Goal: Task Accomplishment & Management: Manage account settings

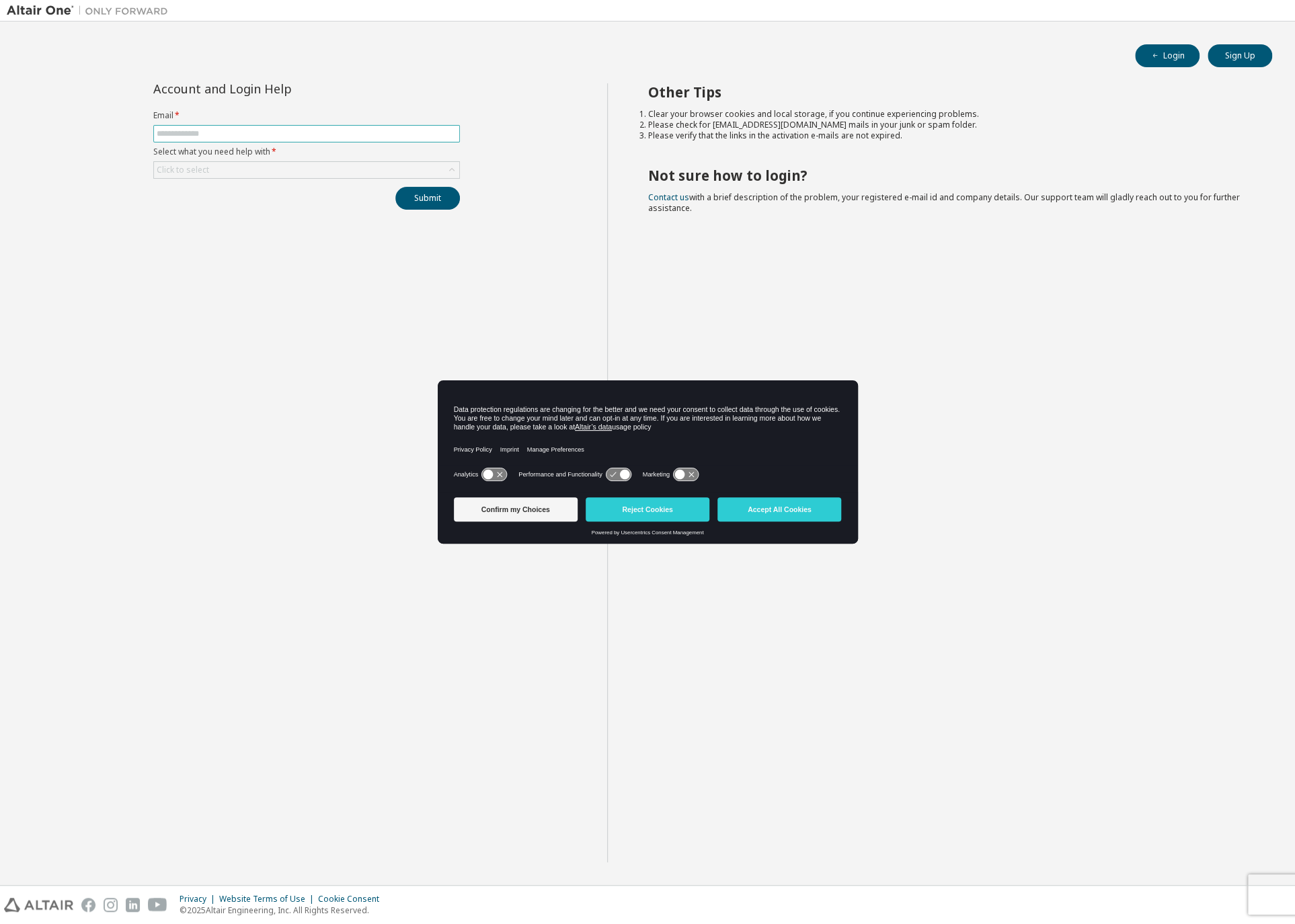
click at [222, 129] on input "text" at bounding box center [306, 134] width 300 height 11
type input "**********"
click at [265, 167] on div "Click to select" at bounding box center [306, 170] width 305 height 16
click at [265, 206] on li "I forgot my password" at bounding box center [306, 207] width 302 height 17
click at [427, 199] on button "Submit" at bounding box center [428, 198] width 65 height 23
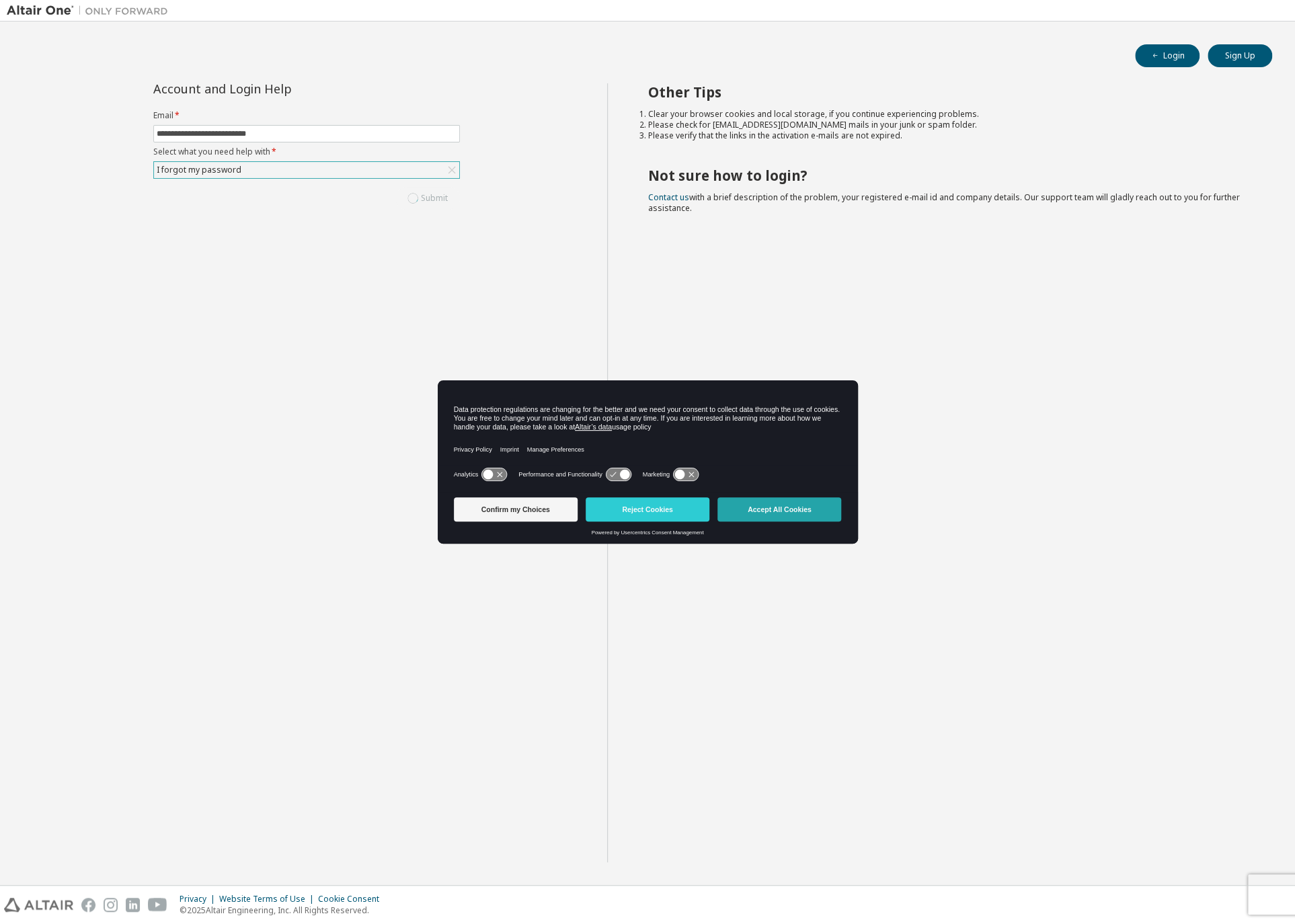
click at [785, 508] on button "Accept All Cookies" at bounding box center [779, 510] width 124 height 24
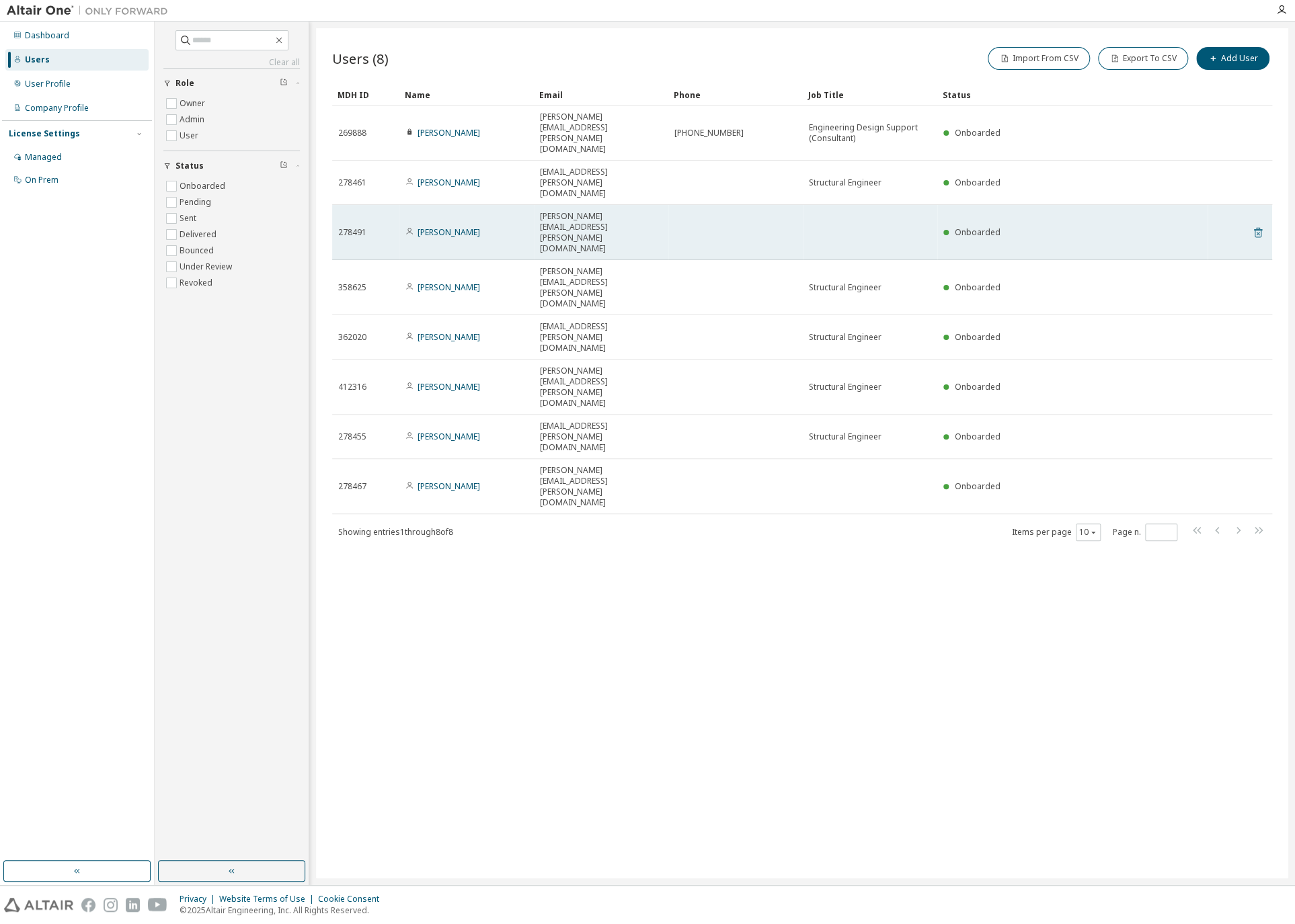
click at [1259, 225] on icon at bounding box center [1257, 232] width 12 height 16
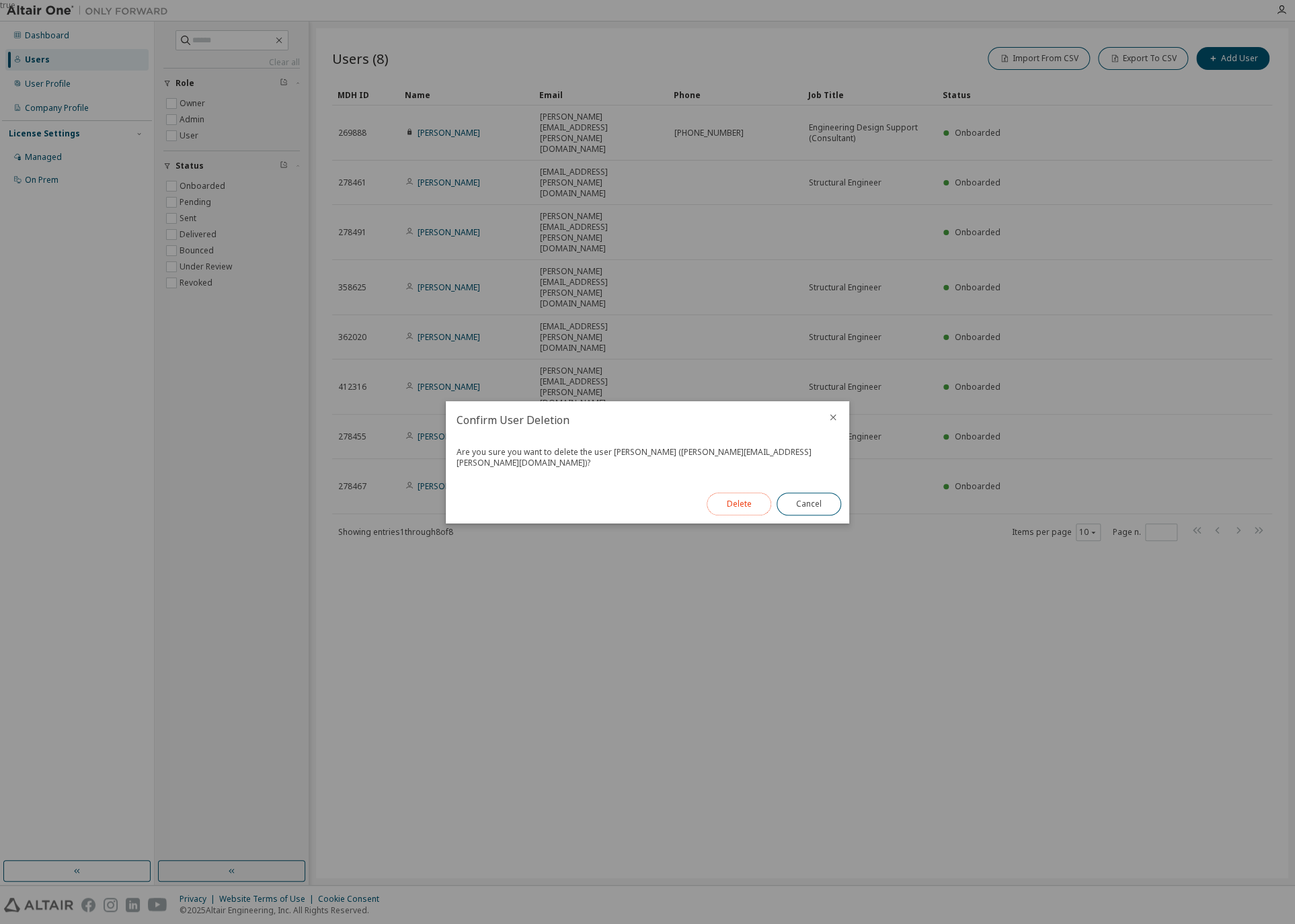
click at [753, 495] on button "Delete" at bounding box center [739, 504] width 65 height 23
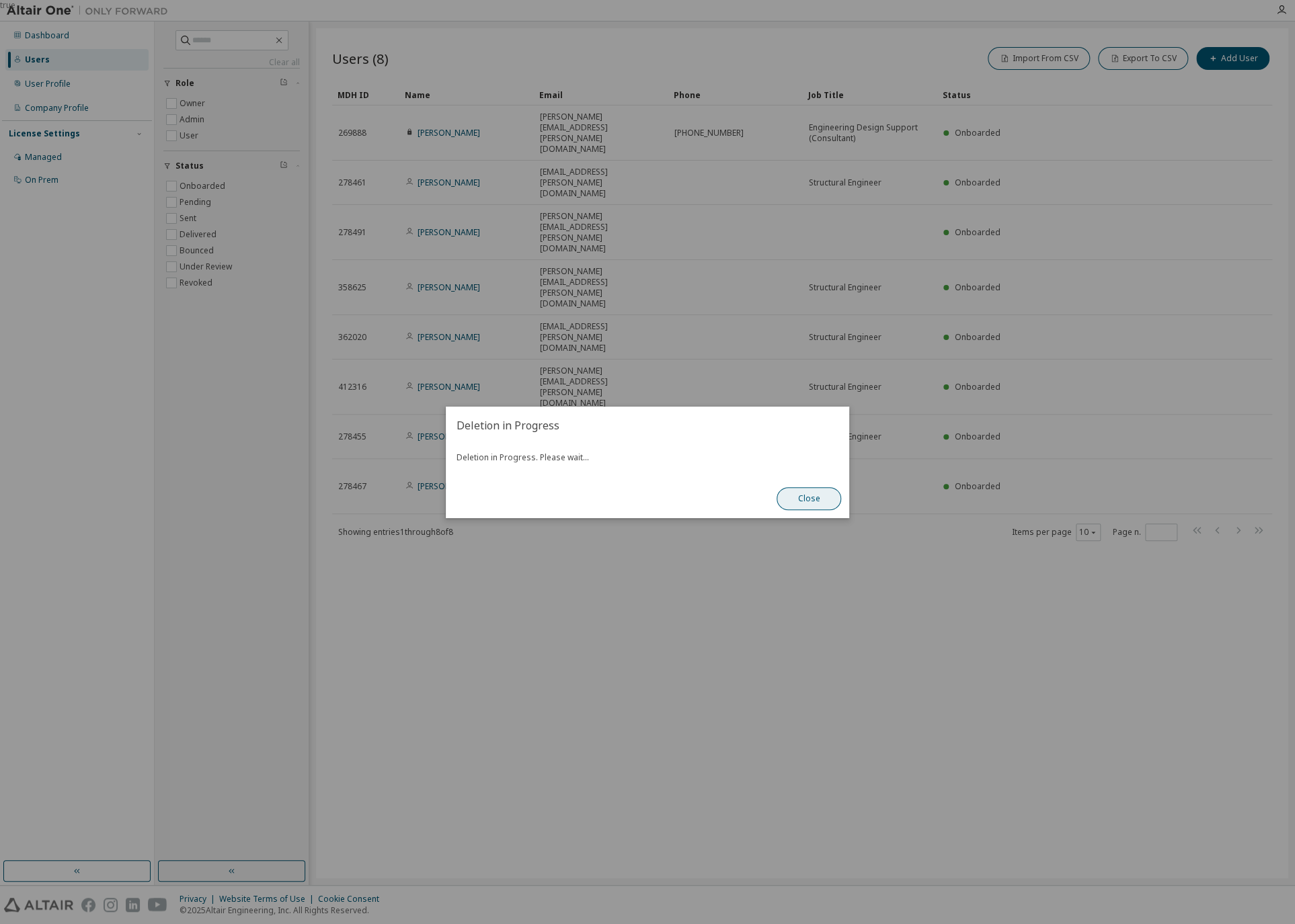
click at [810, 499] on button "Close" at bounding box center [809, 499] width 65 height 23
drag, startPoint x: 802, startPoint y: 492, endPoint x: 807, endPoint y: 488, distance: 6.4
click at [804, 493] on button "Close" at bounding box center [809, 499] width 65 height 23
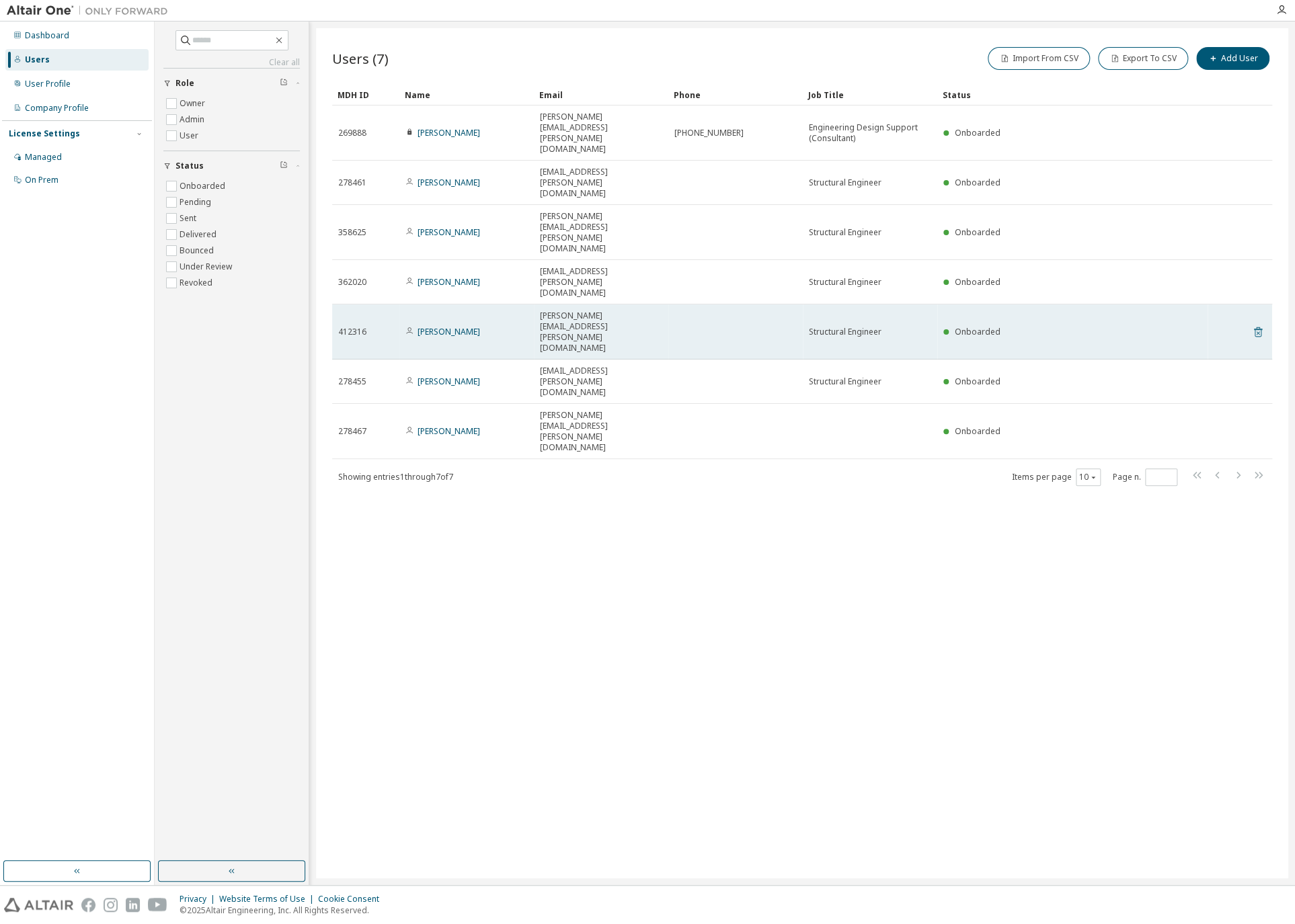
click at [1259, 324] on icon at bounding box center [1257, 332] width 12 height 16
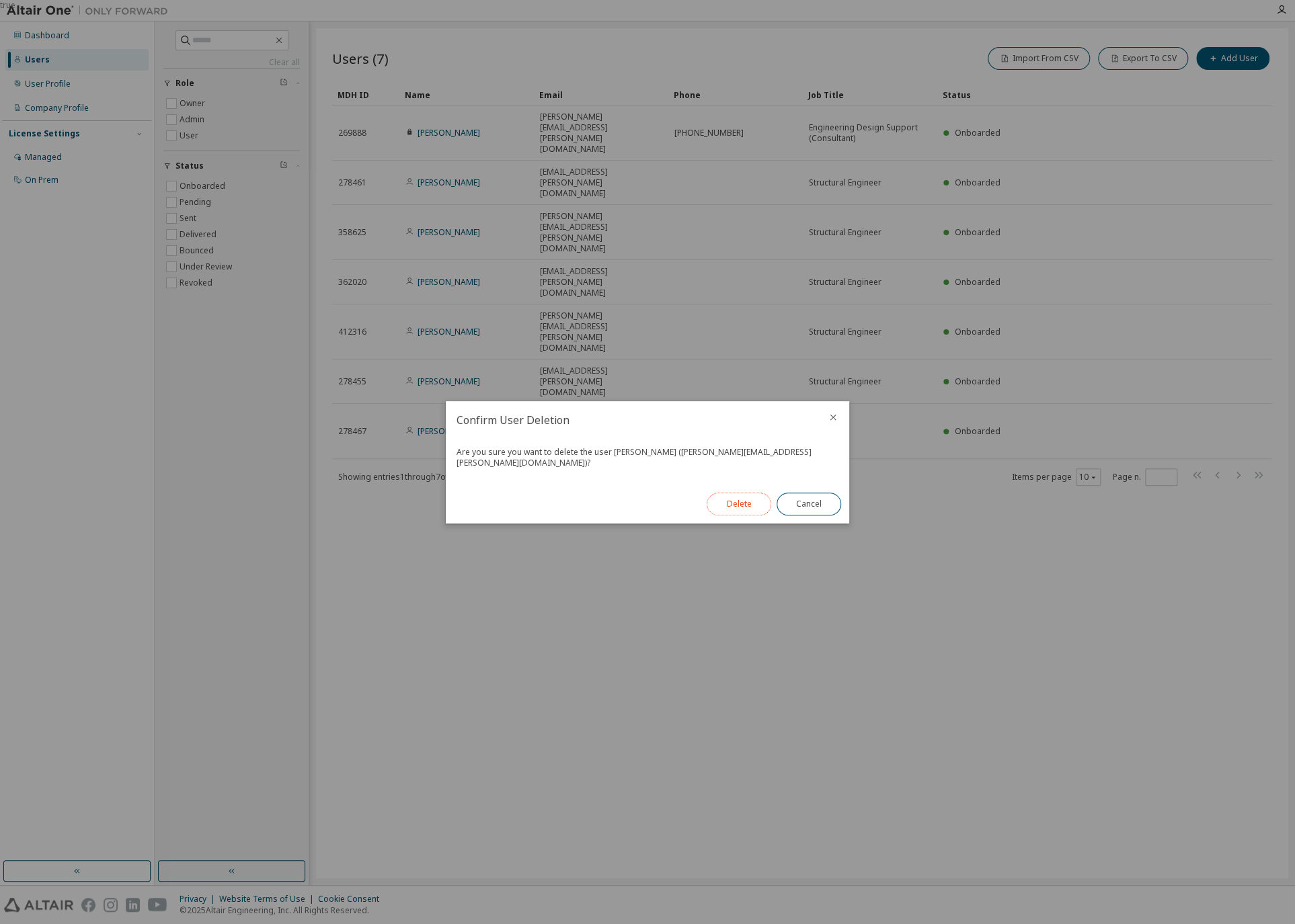
click at [744, 500] on button "Delete" at bounding box center [739, 504] width 65 height 23
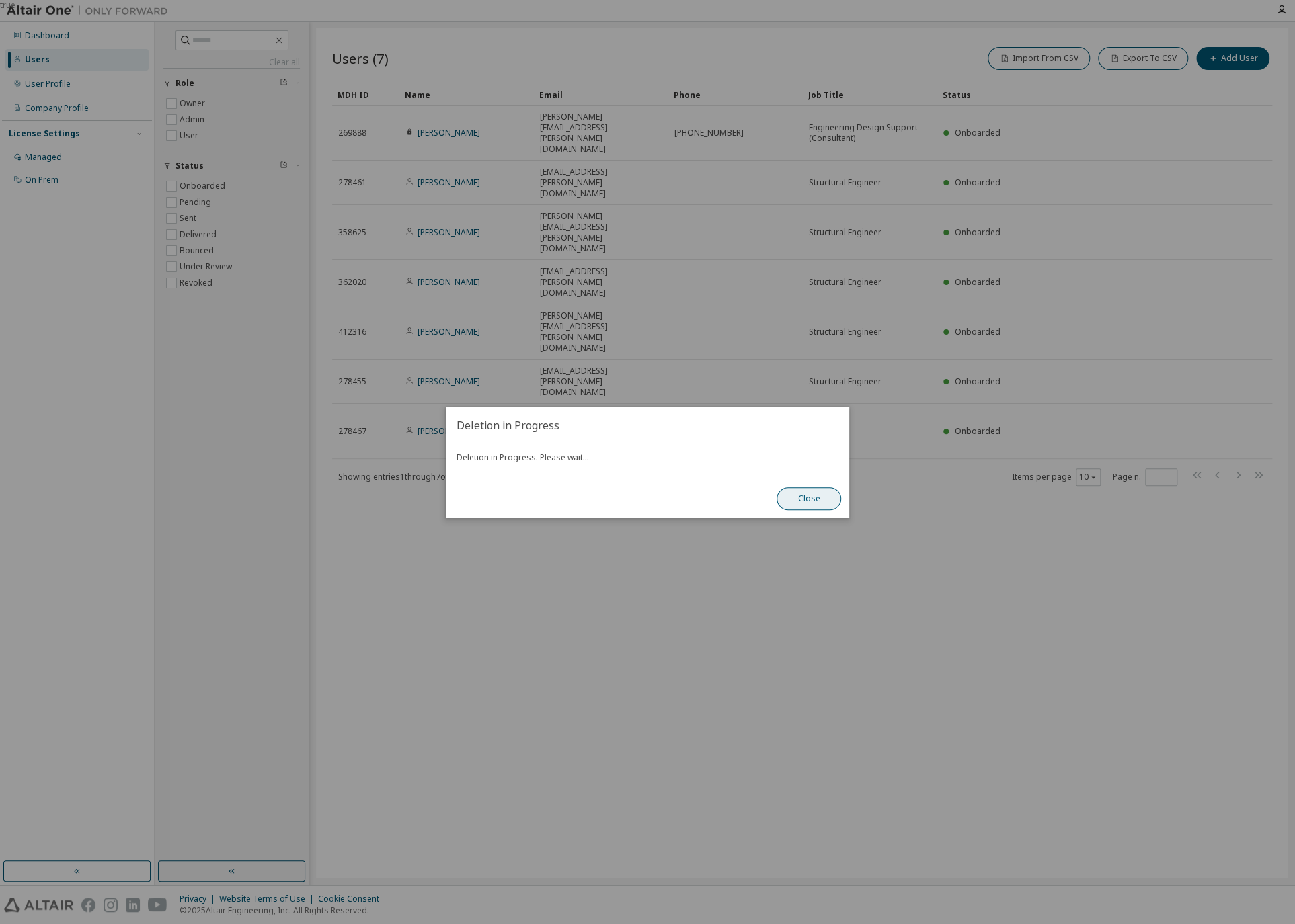
click at [821, 496] on button "Close" at bounding box center [809, 499] width 65 height 23
click at [828, 493] on button "Close" at bounding box center [809, 499] width 65 height 23
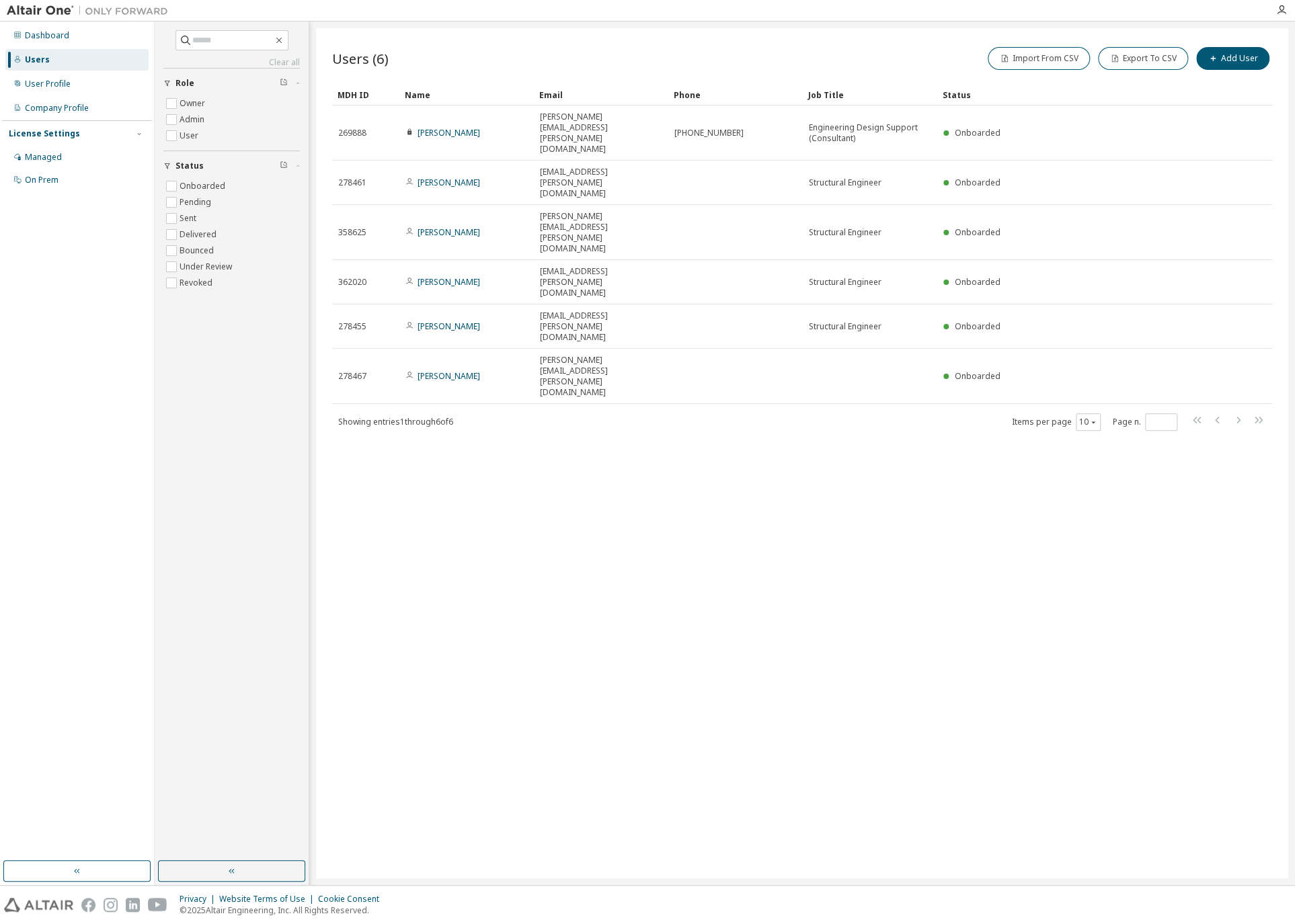
click at [953, 321] on div "Users (6) Import From CSV Export To CSV Add User Clear Load Save Save As Field …" at bounding box center [802, 454] width 972 height 851
click at [1226, 61] on button "Add User" at bounding box center [1232, 58] width 73 height 23
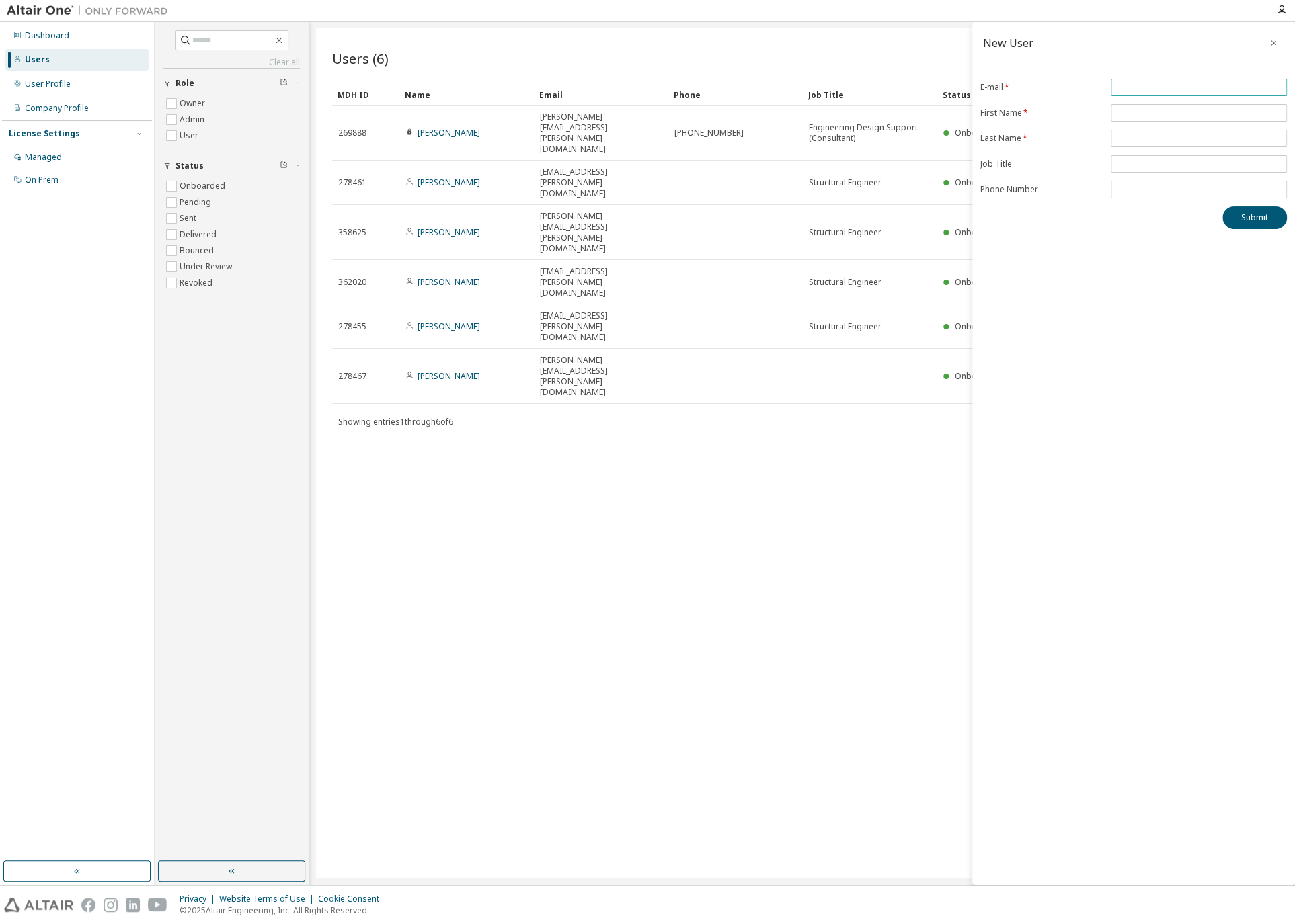
click at [1140, 90] on input "email" at bounding box center [1198, 87] width 169 height 11
click at [1141, 119] on input "email" at bounding box center [1198, 120] width 169 height 11
type input "*"
type input "**********"
type input "******"
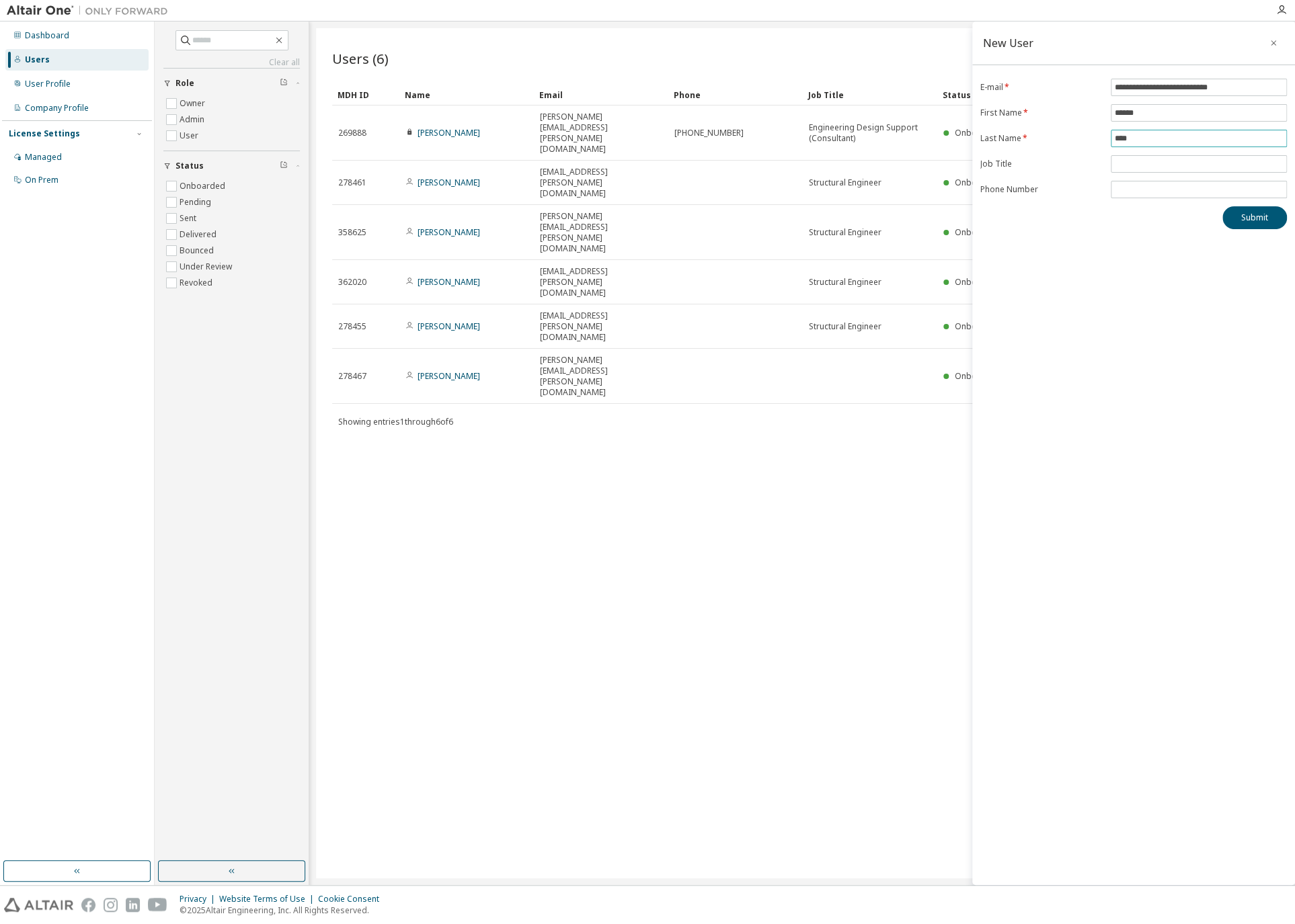
type input "****"
click at [1260, 220] on button "Submit" at bounding box center [1254, 217] width 65 height 23
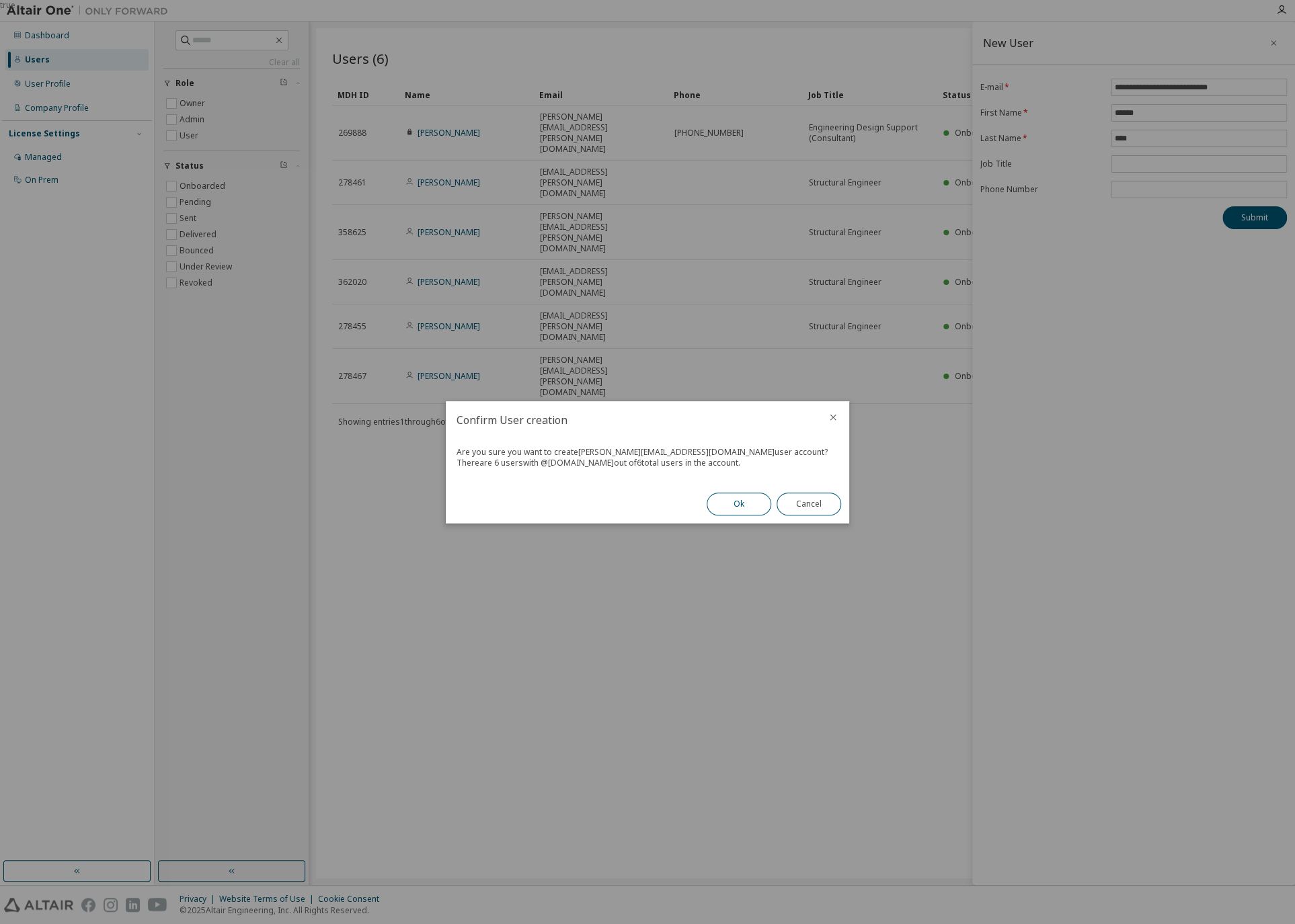
click at [733, 507] on button "Ok" at bounding box center [739, 504] width 65 height 23
click at [819, 501] on button "Close" at bounding box center [809, 504] width 65 height 23
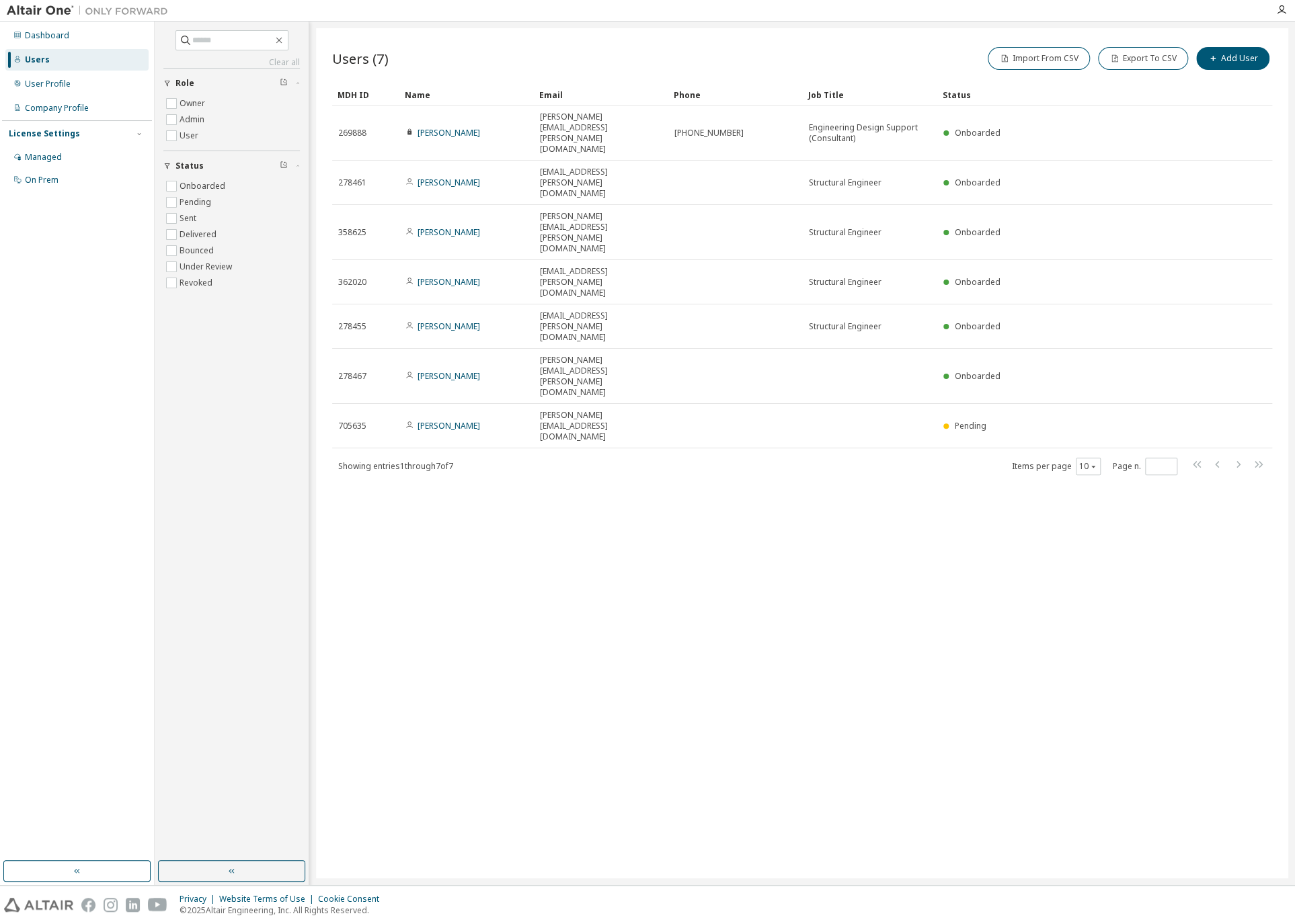
click at [896, 458] on div "Users (7) Import From CSV Export To CSV Add User Clear Load Save Save As Field …" at bounding box center [802, 454] width 972 height 851
click at [677, 480] on div "Users (7) Import From CSV Export To CSV Add User Clear Load Save Save As Field …" at bounding box center [802, 454] width 972 height 851
